Goal: Find specific page/section: Find specific page/section

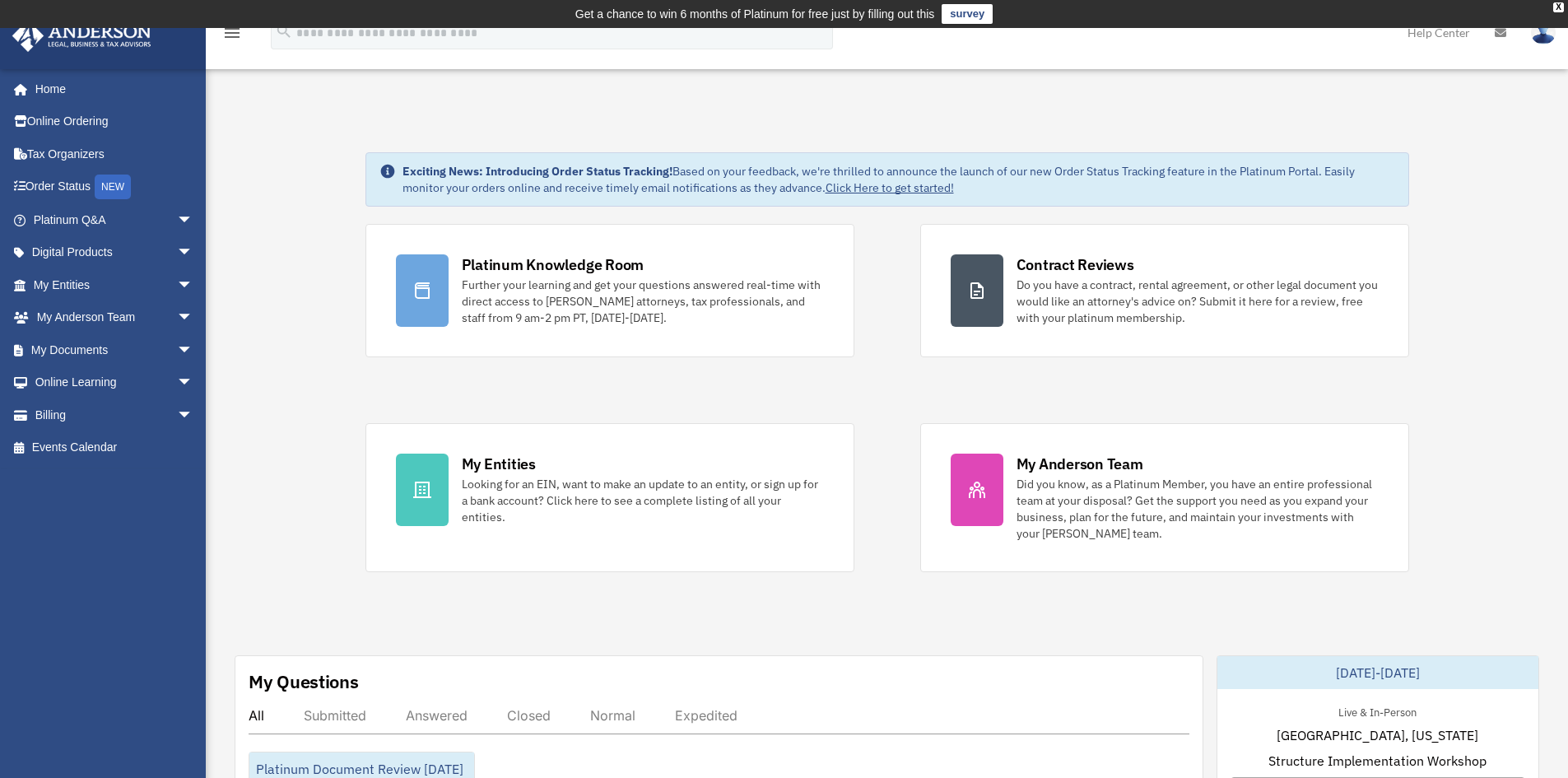
click at [145, 348] on link "My Documents arrow_drop_down" at bounding box center [114, 350] width 206 height 33
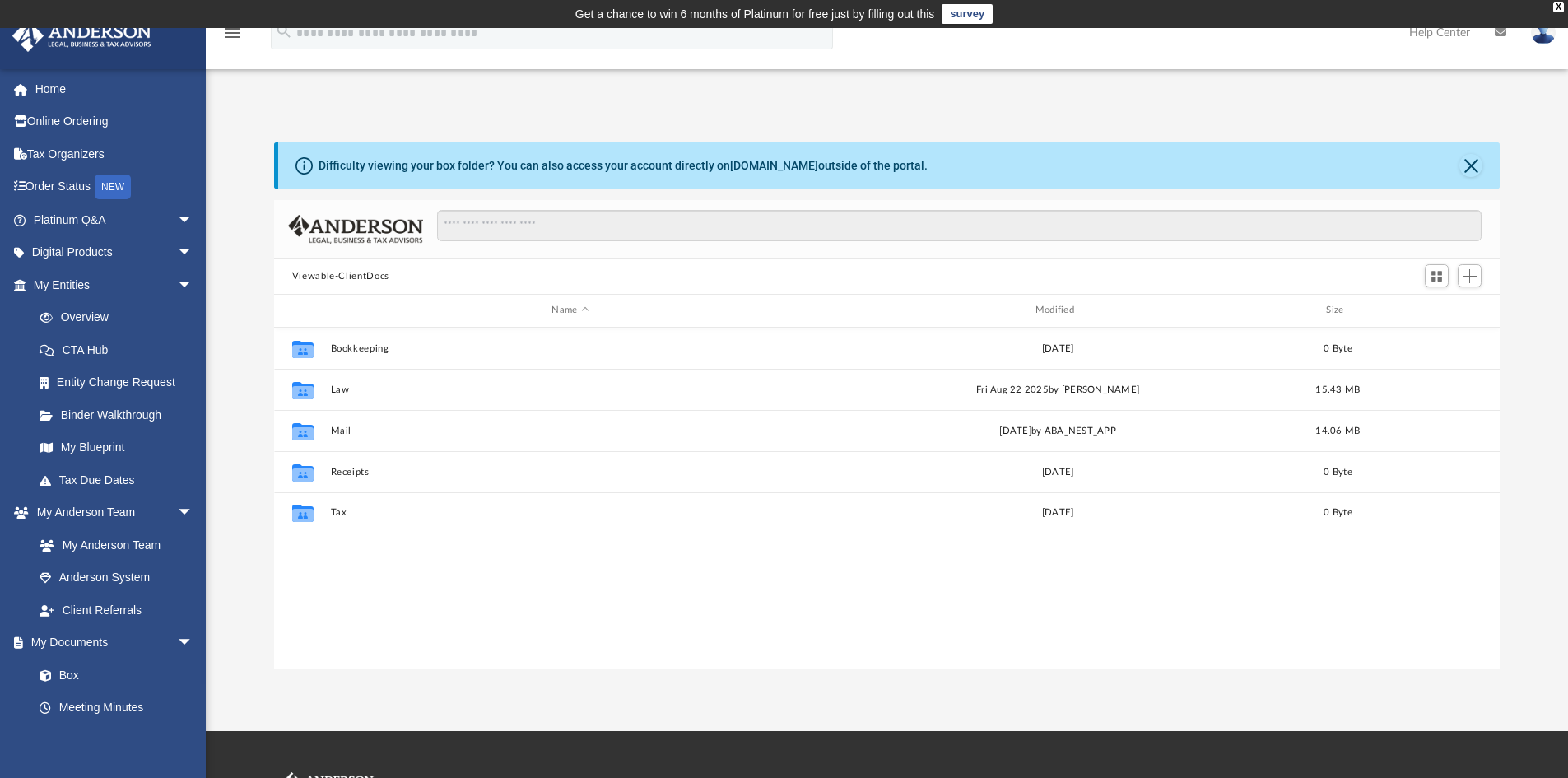
scroll to position [362, 1213]
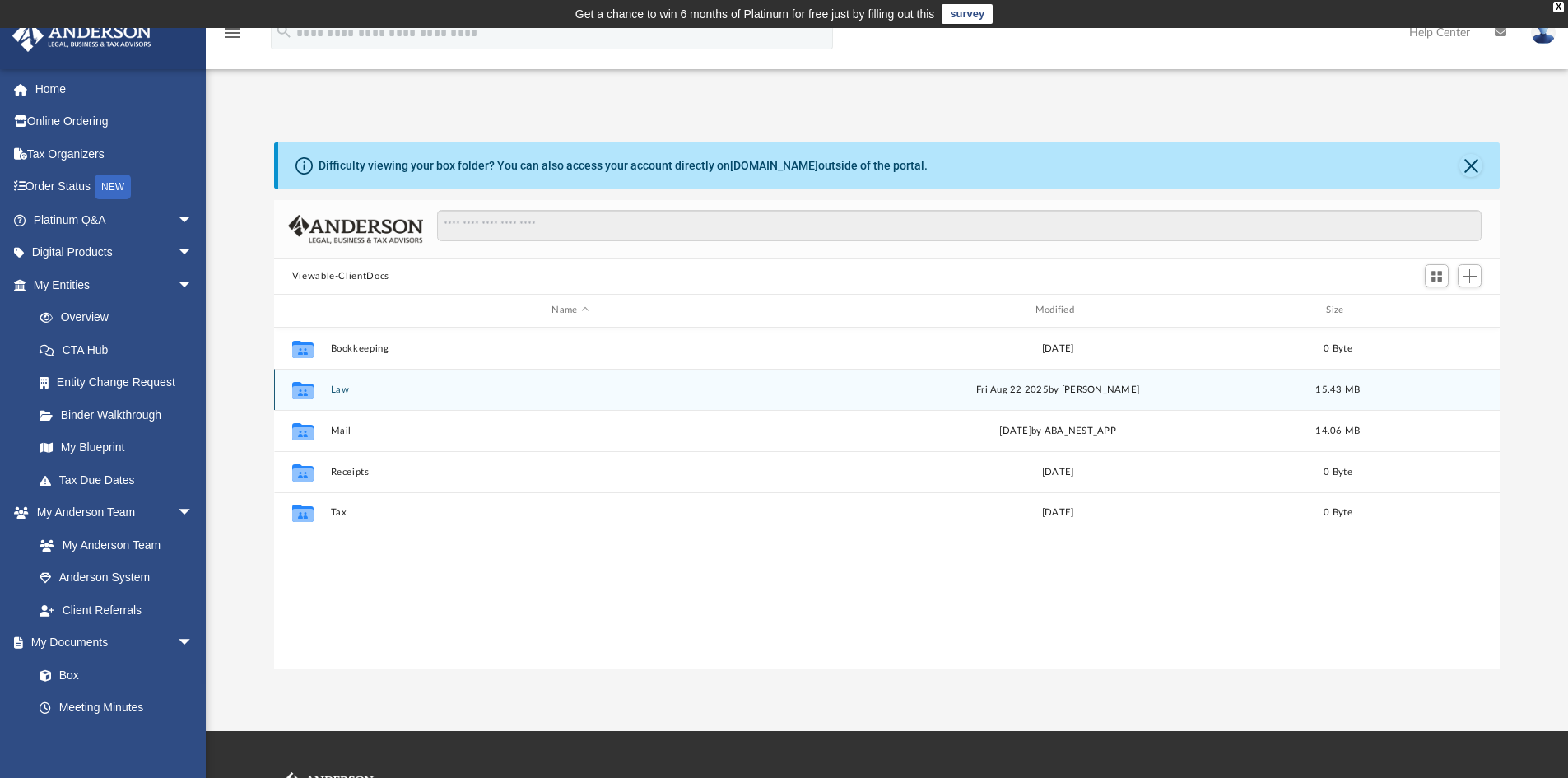
click at [324, 392] on div "Collaborated Folder Law Fri Aug 22 2025 by Jasmine Grayson 15.43 MB" at bounding box center [887, 390] width 1226 height 41
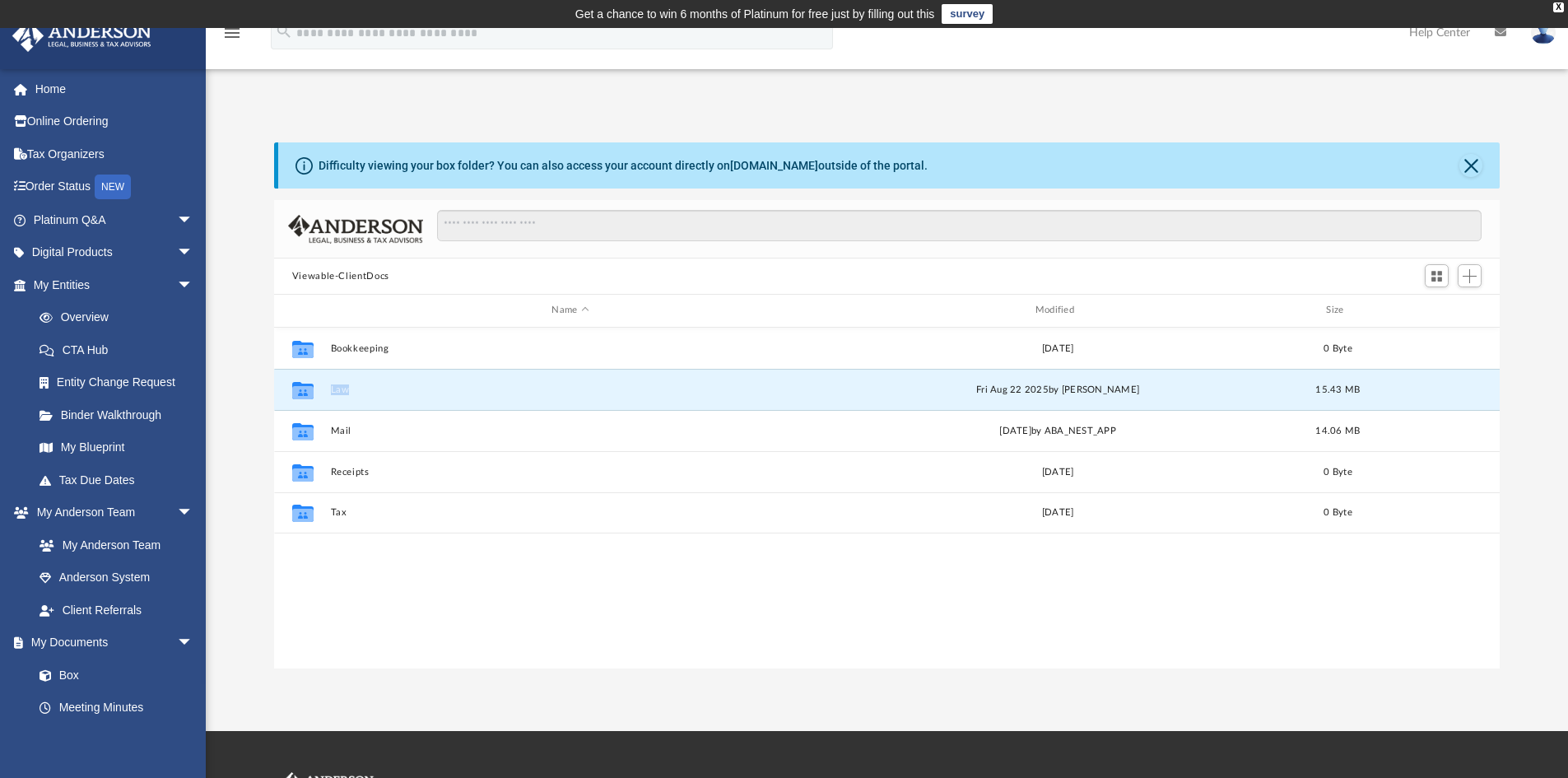
click at [334, 391] on button "Law" at bounding box center [570, 390] width 480 height 11
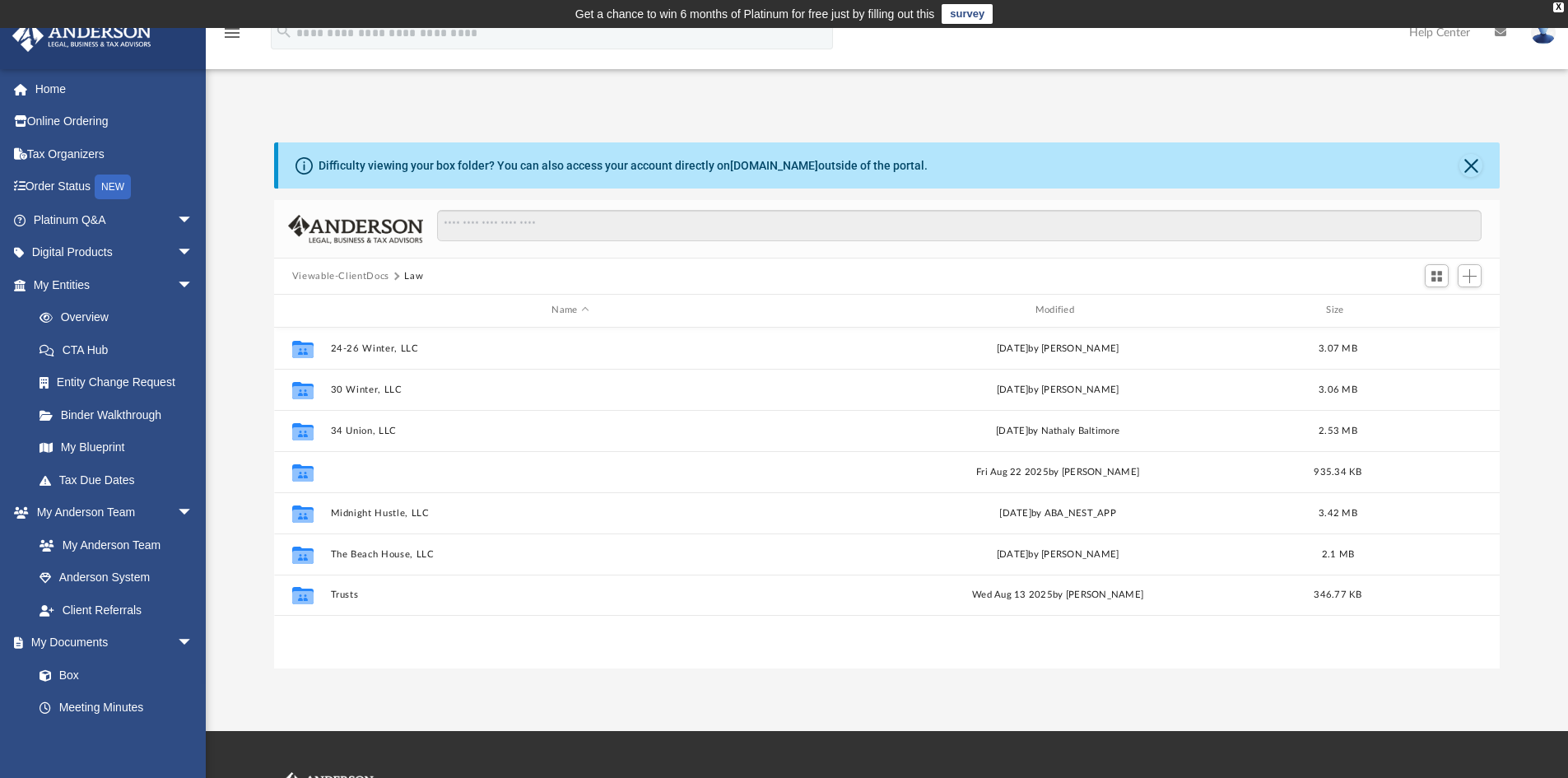
click at [391, 475] on button "7 Alpine Grantham, LLC" at bounding box center [570, 472] width 480 height 11
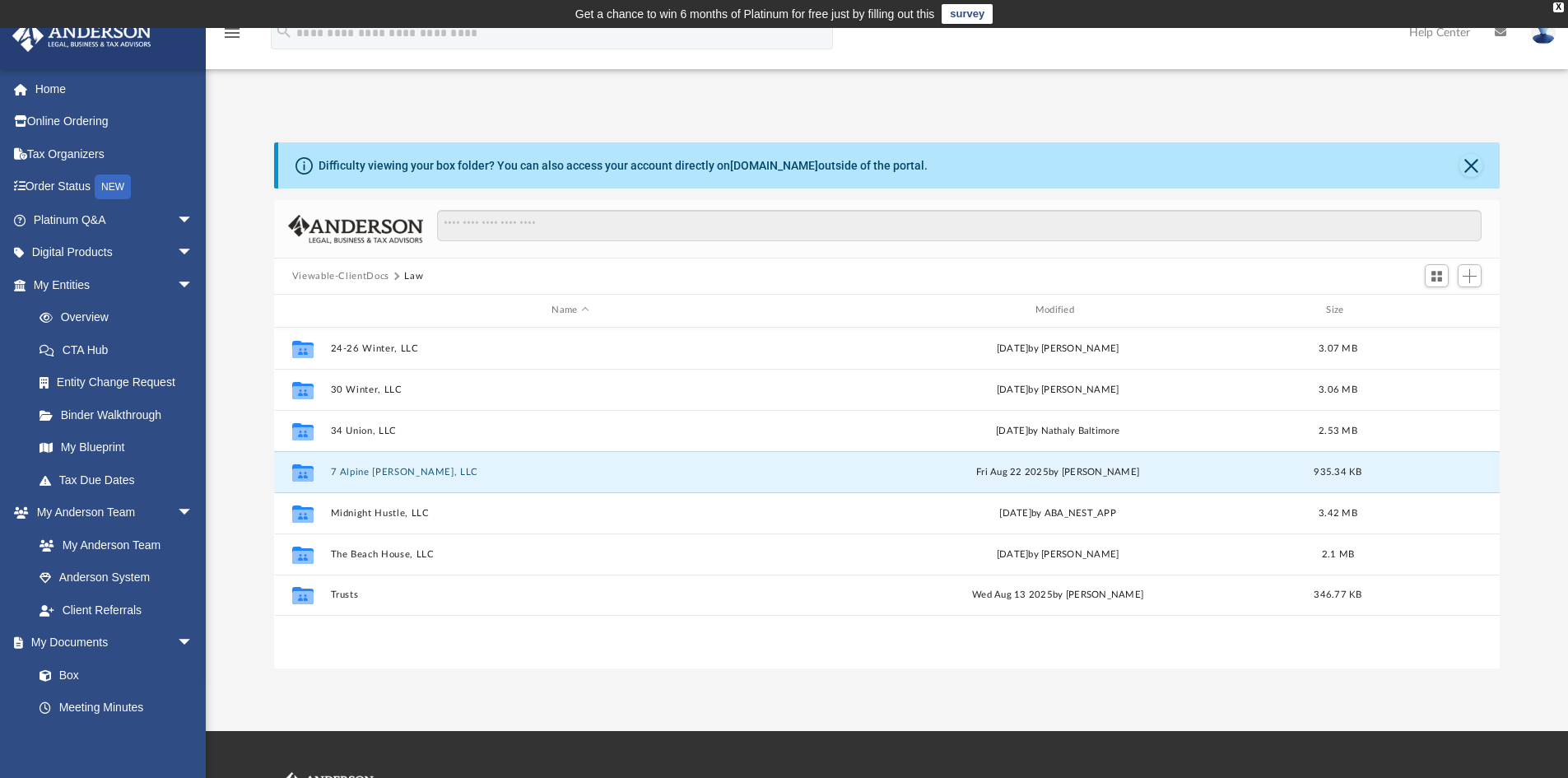
click at [391, 474] on button "7 Alpine Grantham, LLC" at bounding box center [570, 472] width 480 height 11
